Goal: Task Accomplishment & Management: Manage account settings

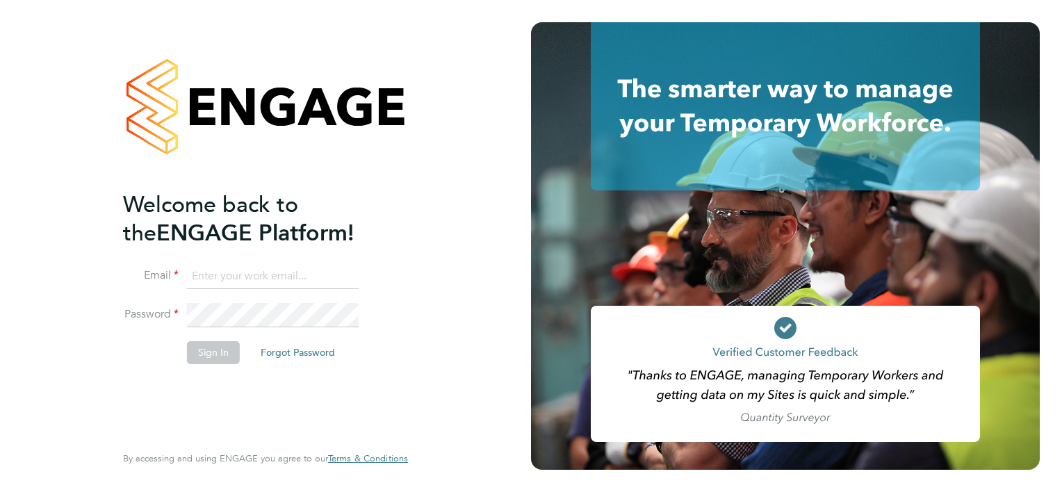
click at [197, 272] on input at bounding box center [273, 276] width 172 height 25
type input "[EMAIL_ADDRESS][DOMAIN_NAME]"
click at [201, 300] on li "Email [EMAIL_ADDRESS][DOMAIN_NAME]" at bounding box center [258, 283] width 271 height 39
click at [213, 343] on button "Sign In" at bounding box center [213, 352] width 53 height 22
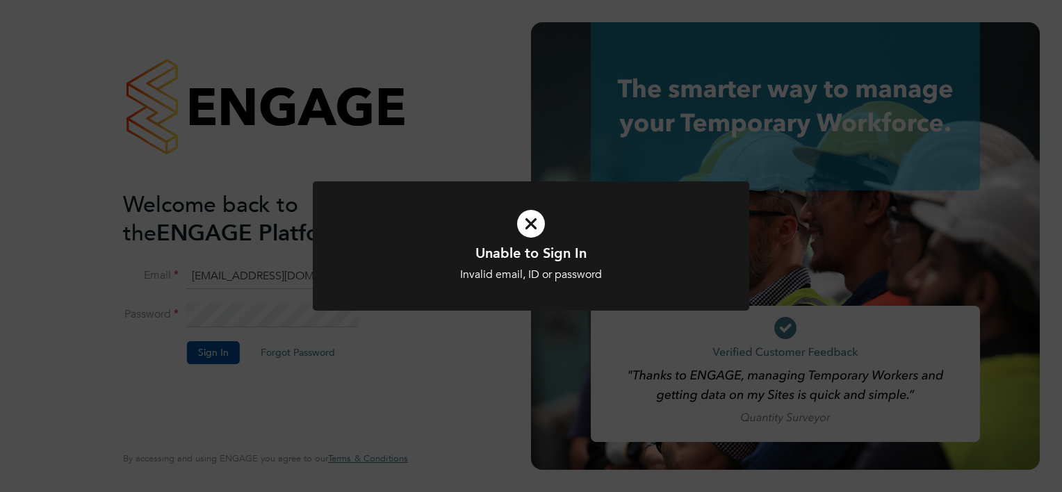
click at [534, 225] on icon at bounding box center [531, 224] width 362 height 54
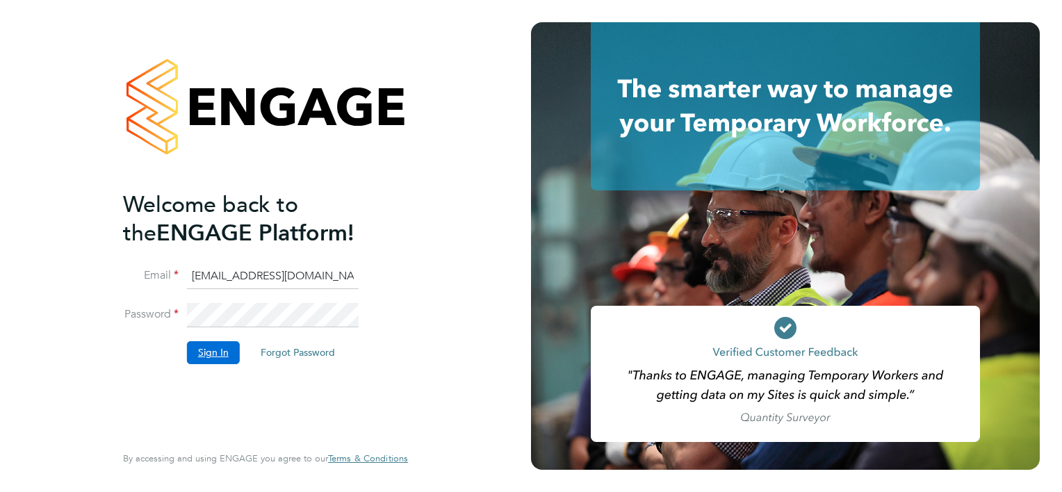
click at [220, 355] on button "Sign In" at bounding box center [213, 352] width 53 height 22
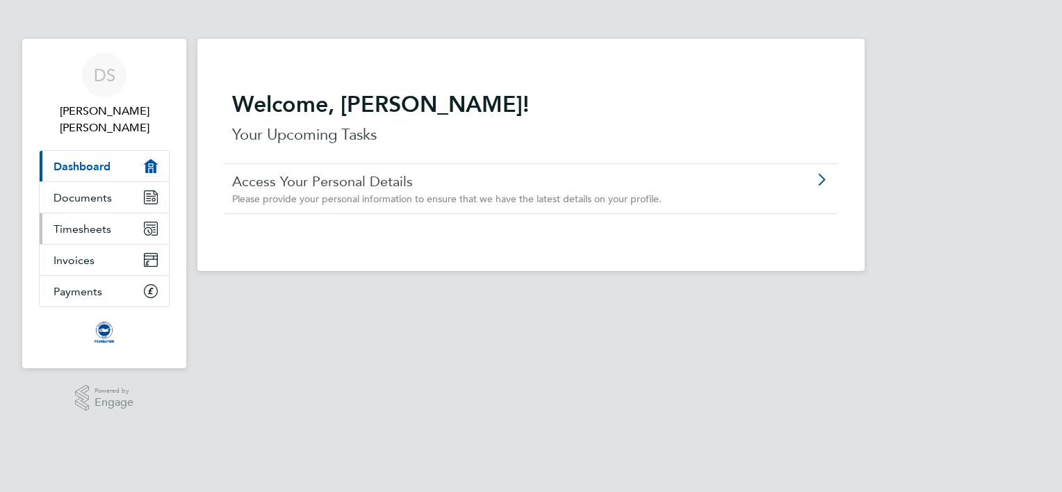
click at [86, 213] on link "Timesheets" at bounding box center [104, 228] width 129 height 31
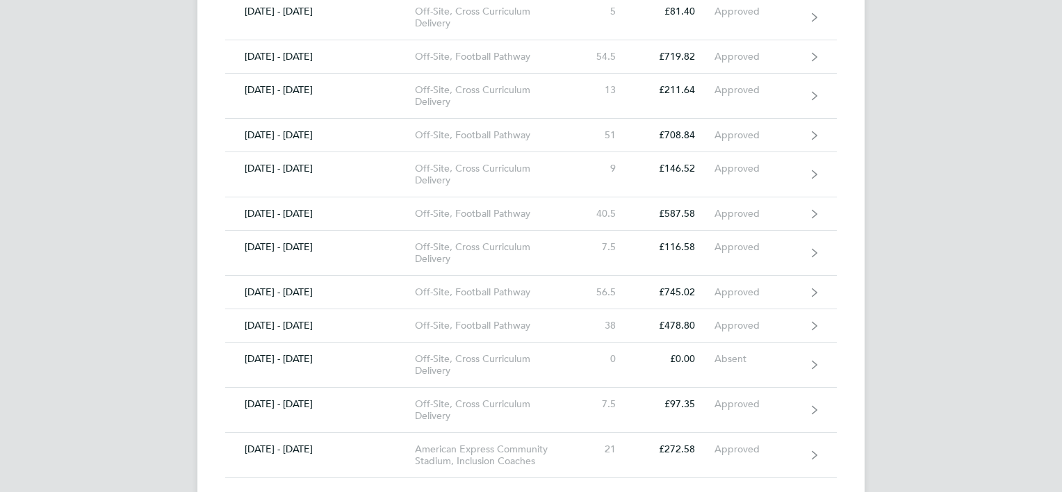
scroll to position [1165, 0]
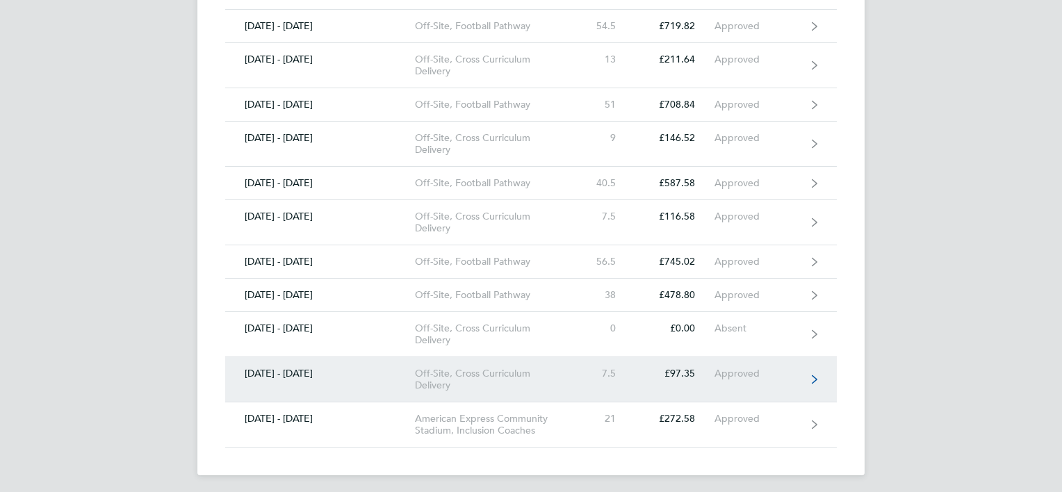
click at [809, 375] on link "01 - 30 Sept 2025 Off-Site, Cross Curriculum Delivery 7.5 £97.35 Approved" at bounding box center [531, 379] width 612 height 45
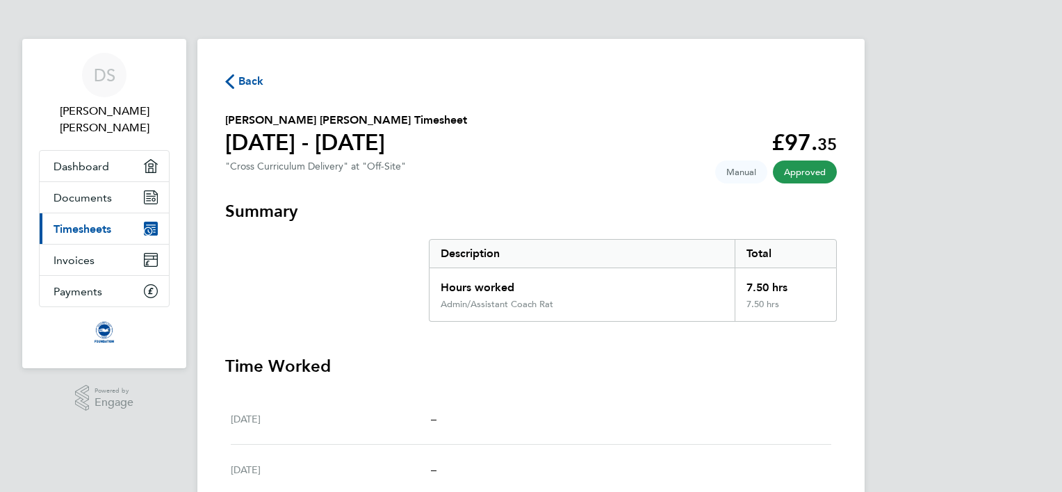
click at [236, 82] on span "Back" at bounding box center [244, 80] width 39 height 13
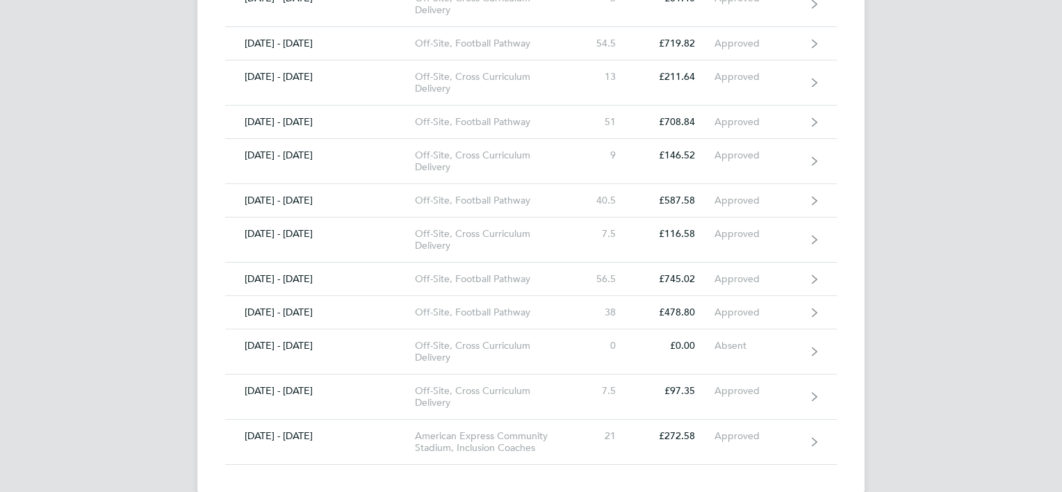
scroll to position [1165, 0]
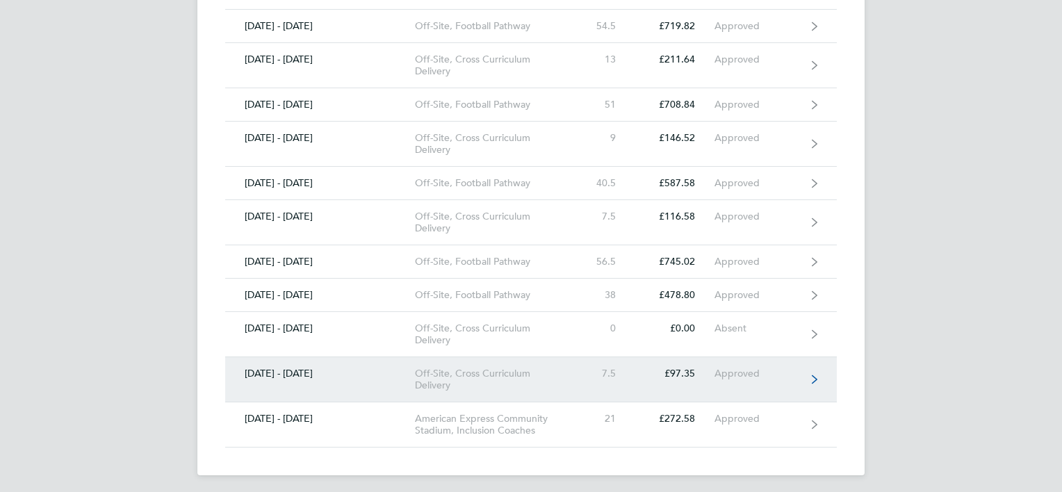
click at [815, 375] on icon at bounding box center [815, 380] width 6 height 10
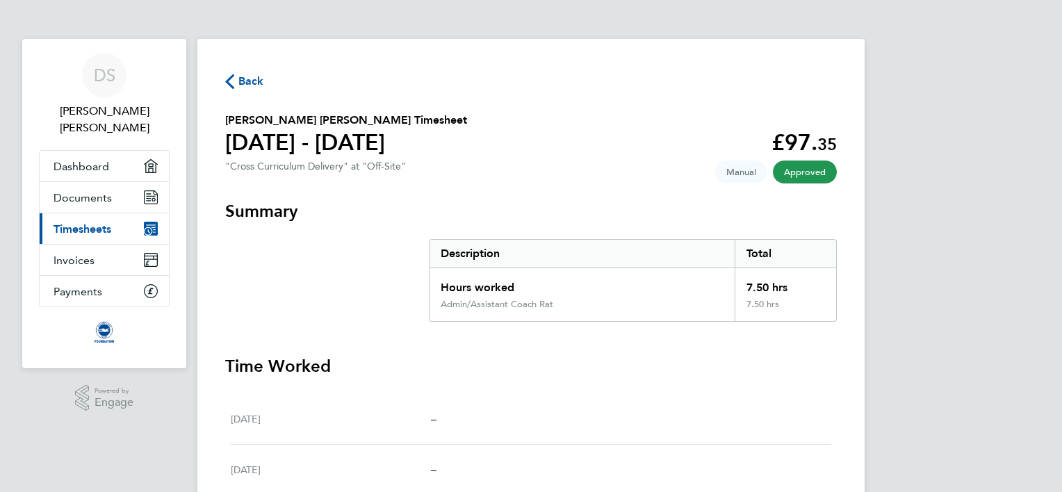
click at [238, 81] on span "Back" at bounding box center [251, 81] width 26 height 17
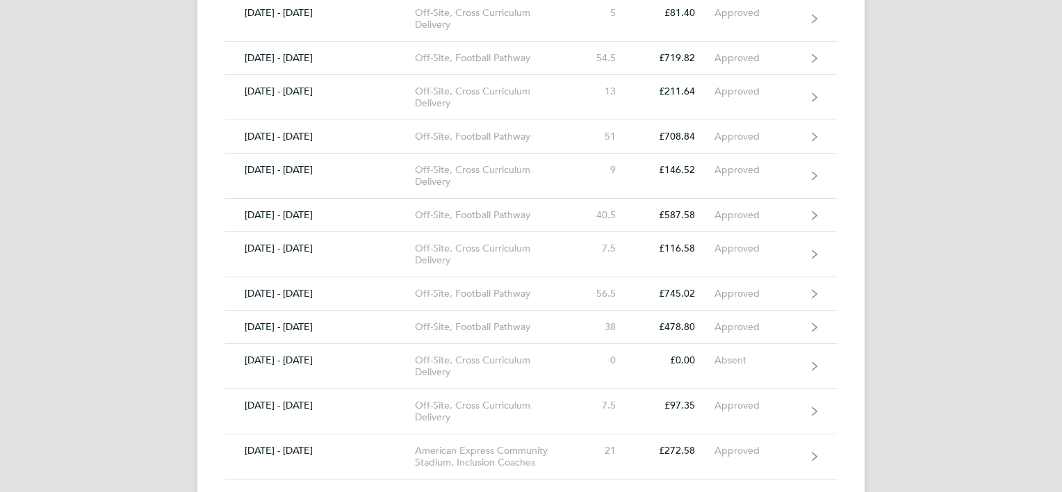
scroll to position [1165, 0]
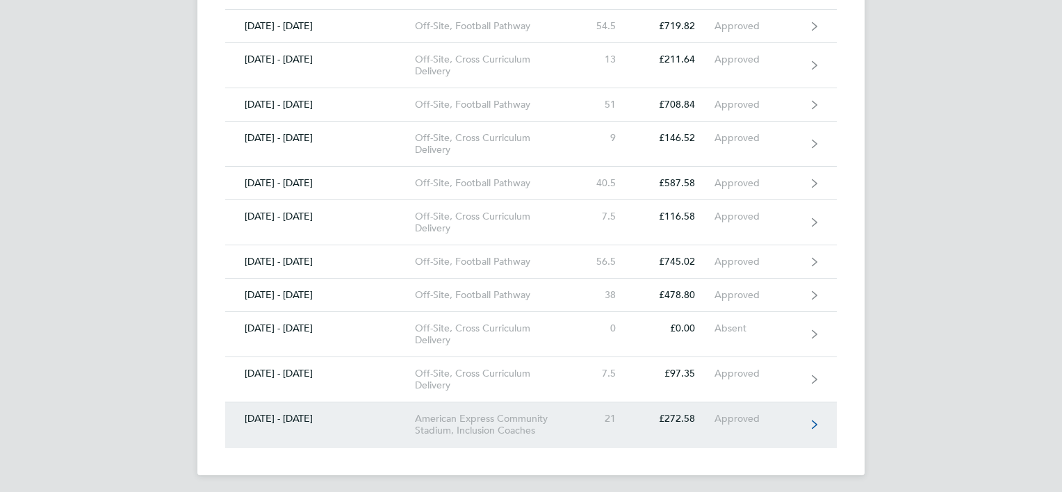
click at [816, 421] on icon at bounding box center [815, 425] width 6 height 8
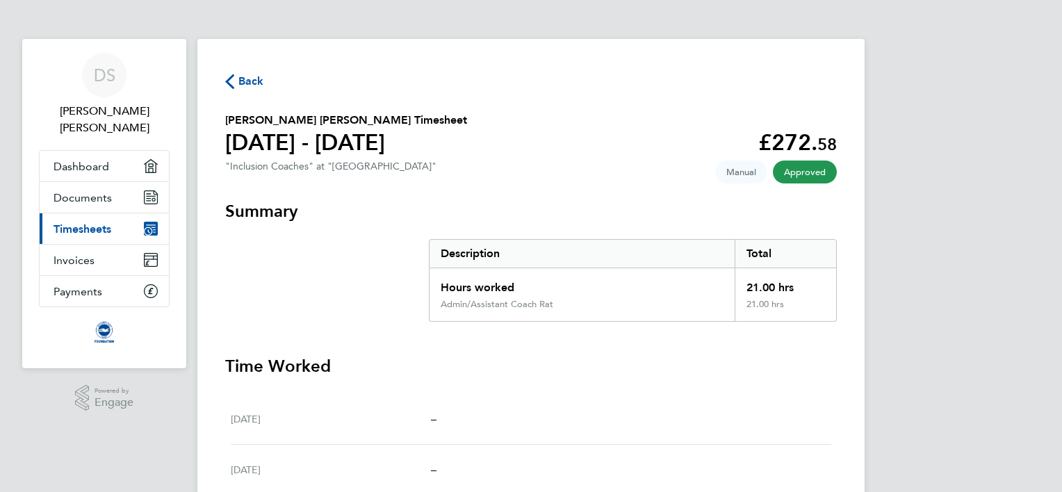
click at [248, 79] on span "Back" at bounding box center [251, 81] width 26 height 17
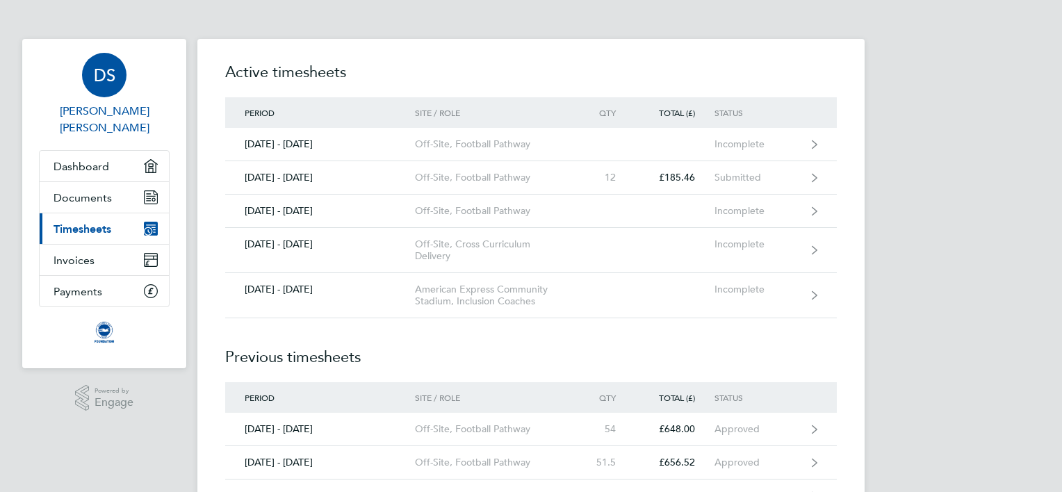
click at [102, 104] on span "Duncan James Spalding" at bounding box center [104, 119] width 131 height 33
